Goal: Contribute content

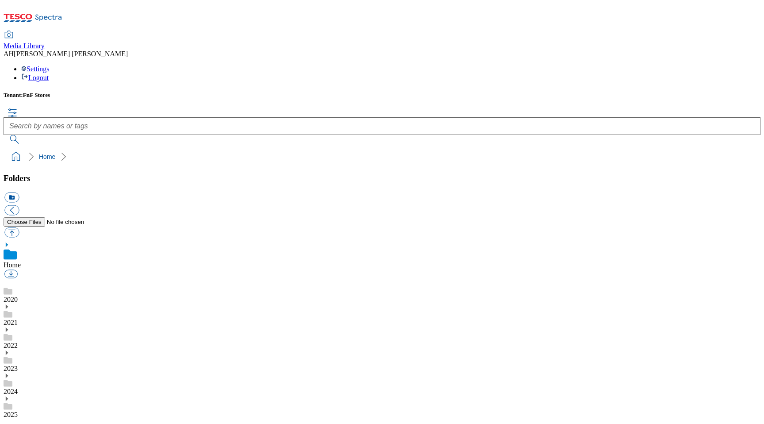
scroll to position [1, 0]
click at [21, 261] on link "Home" at bounding box center [12, 265] width 17 height 8
click at [54, 395] on div "2025" at bounding box center [382, 406] width 757 height 23
click at [18, 401] on link "2025" at bounding box center [11, 405] width 14 height 8
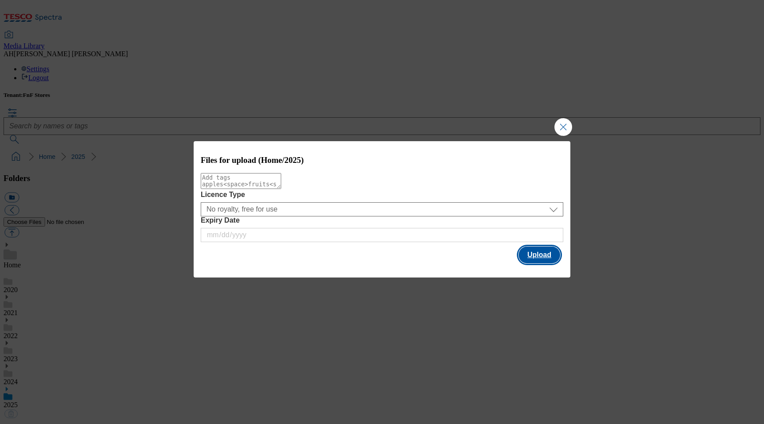
click at [553, 257] on button "Upload" at bounding box center [540, 254] width 42 height 17
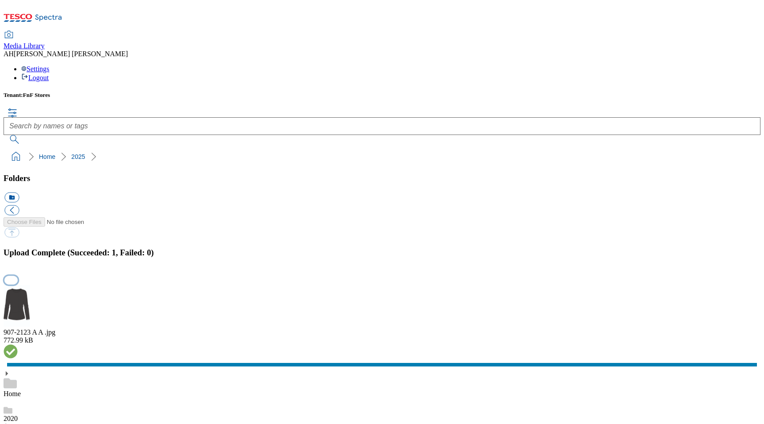
click at [18, 276] on button "button" at bounding box center [10, 280] width 13 height 8
